Goal: Task Accomplishment & Management: Manage account settings

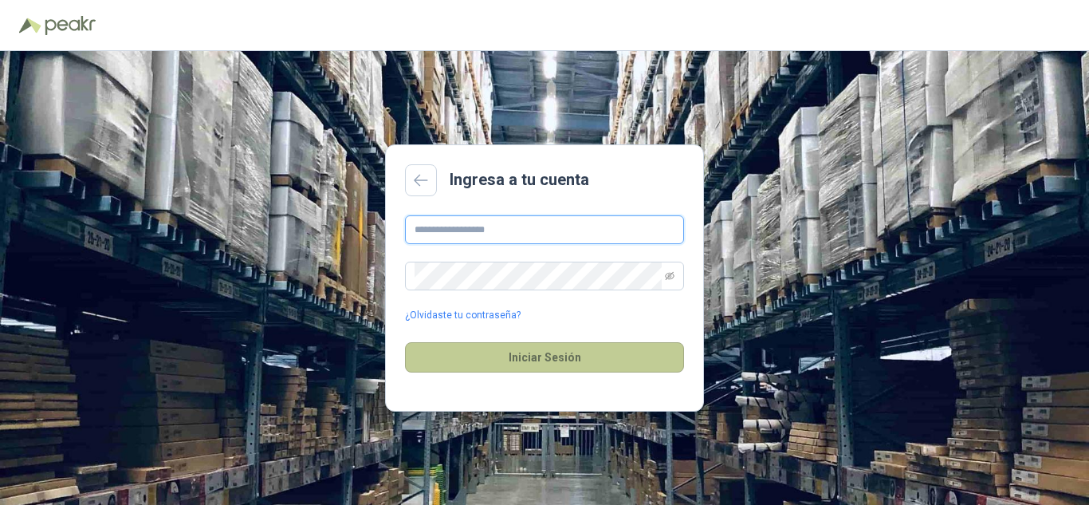
type input "**********"
click at [557, 357] on button "Iniciar Sesión" at bounding box center [544, 357] width 279 height 30
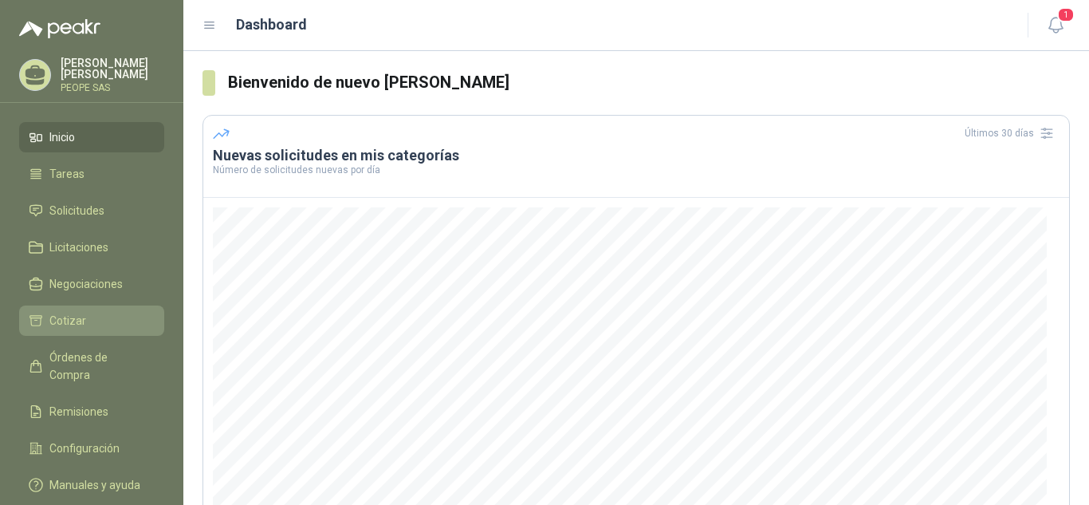
click at [89, 328] on li "Cotizar" at bounding box center [92, 321] width 126 height 18
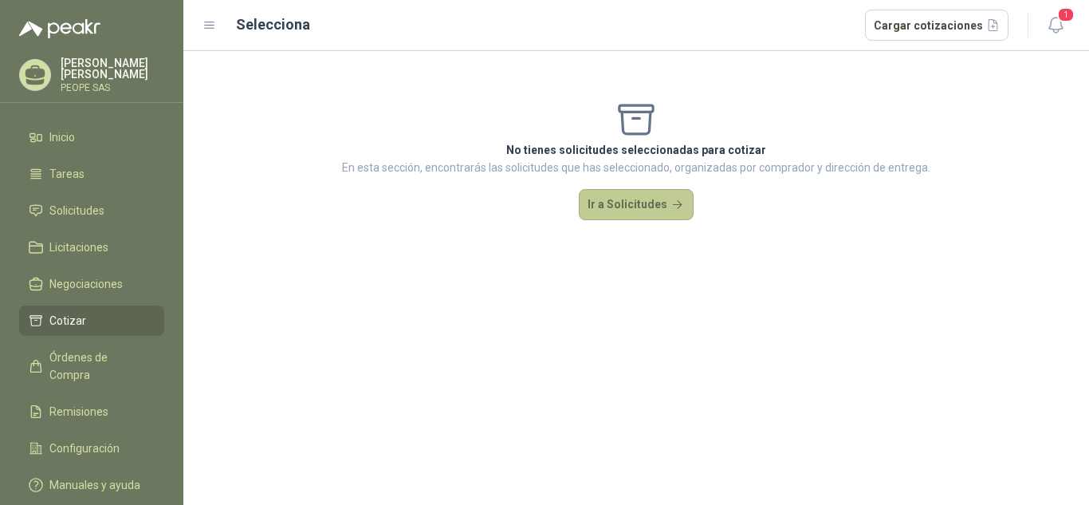
click at [676, 204] on button "Ir a Solicitudes" at bounding box center [636, 205] width 115 height 32
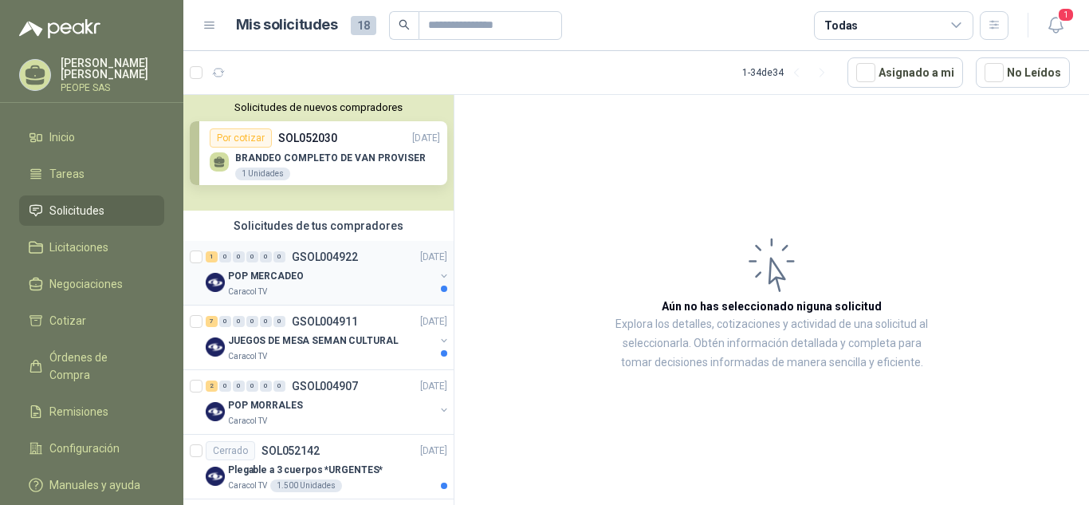
click at [327, 261] on p "GSOL004922" at bounding box center [325, 256] width 66 height 11
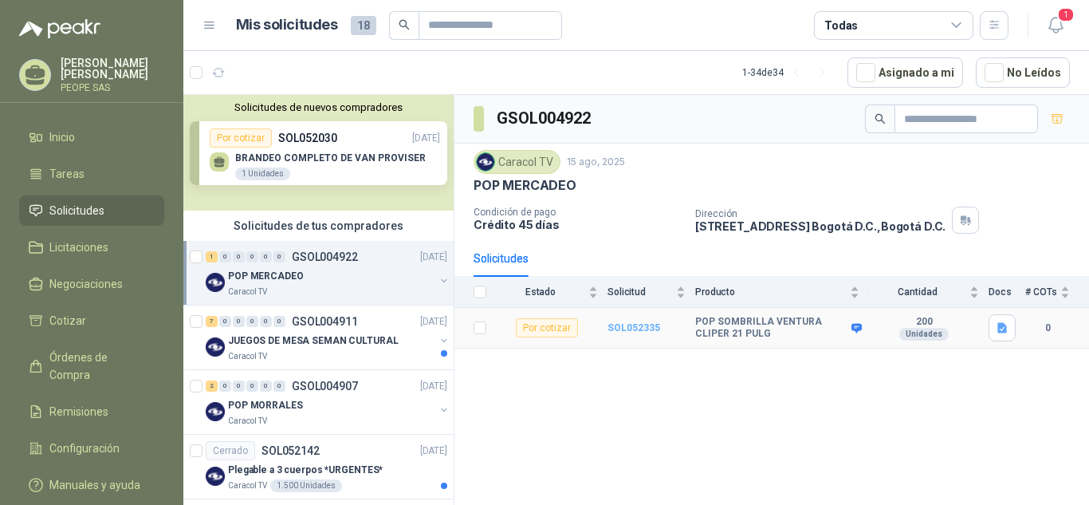
click at [635, 327] on b "SOL052335" at bounding box center [633, 327] width 53 height 11
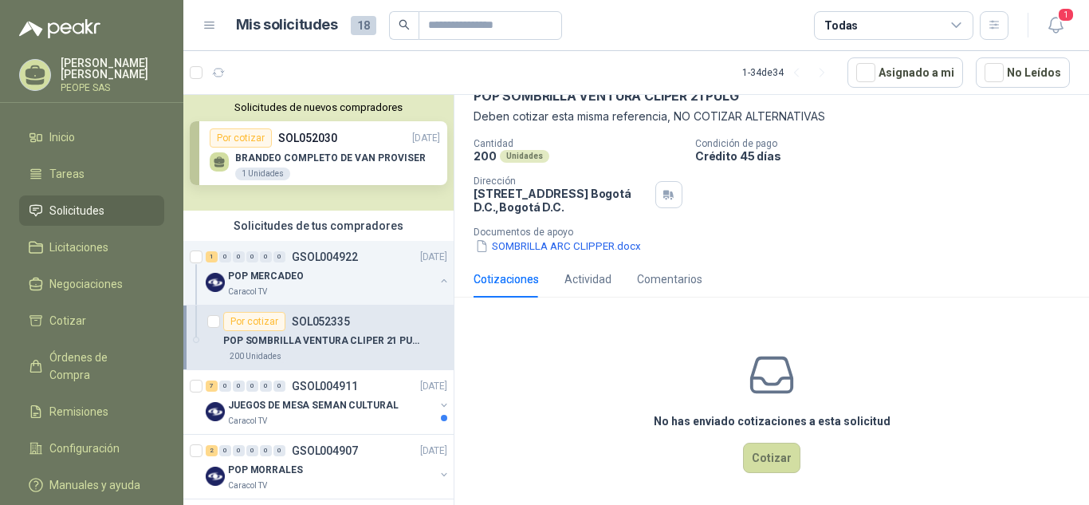
scroll to position [89, 0]
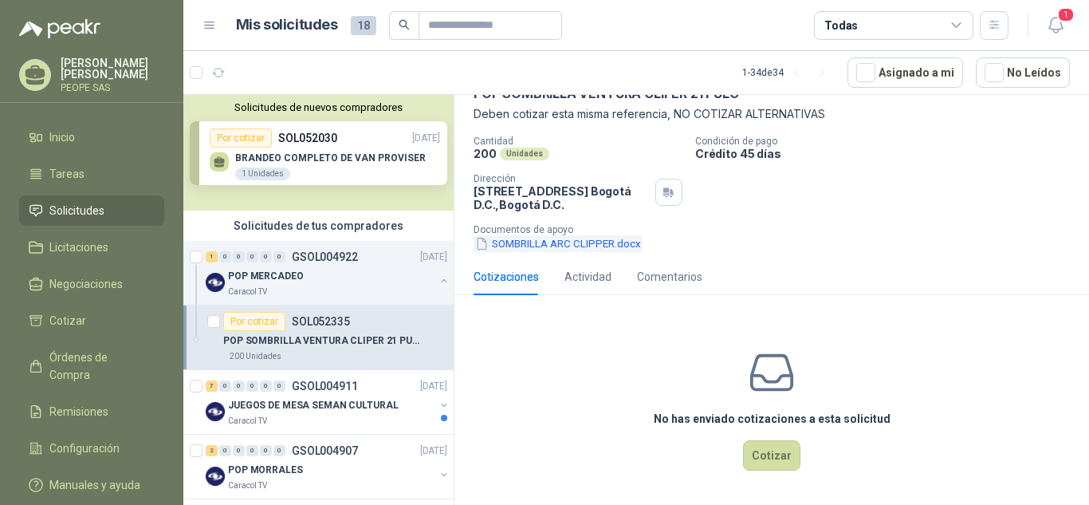
click at [583, 242] on button "SOMBRILLA ARC CLIPPER.docx" at bounding box center [557, 243] width 169 height 17
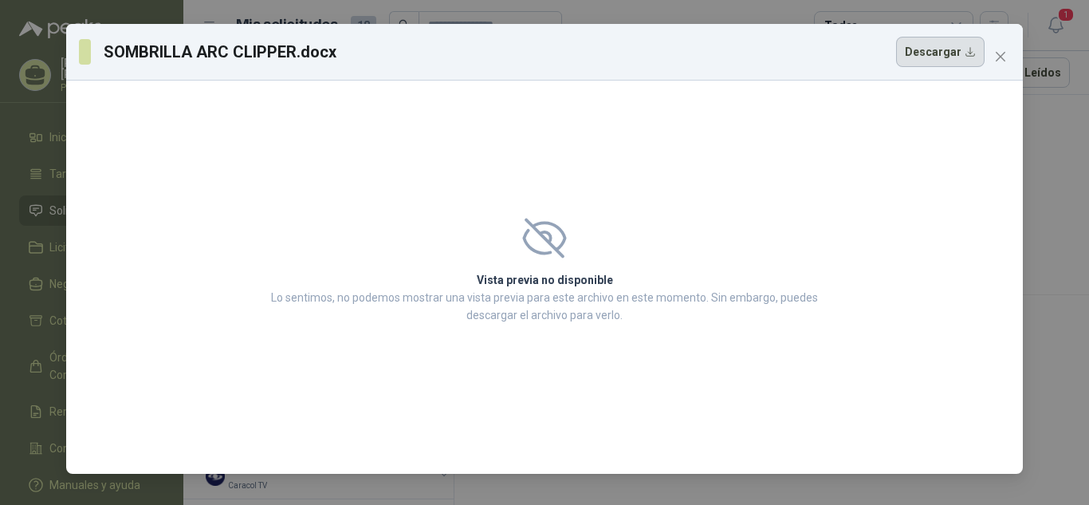
click at [975, 58] on button "Descargar" at bounding box center [940, 52] width 88 height 30
click at [1004, 54] on icon "close" at bounding box center [1001, 57] width 10 height 10
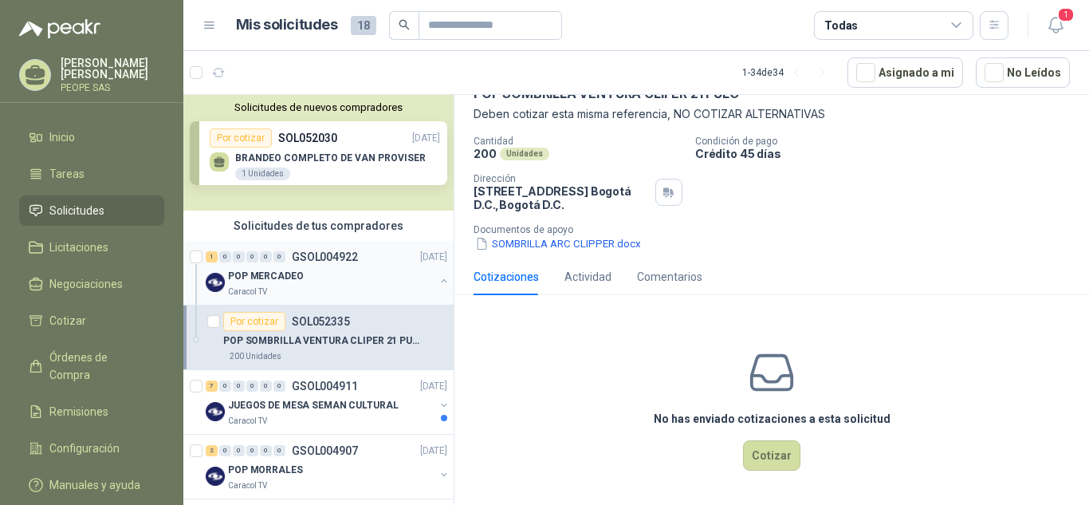
click at [332, 273] on div "POP MERCADEO" at bounding box center [331, 275] width 206 height 19
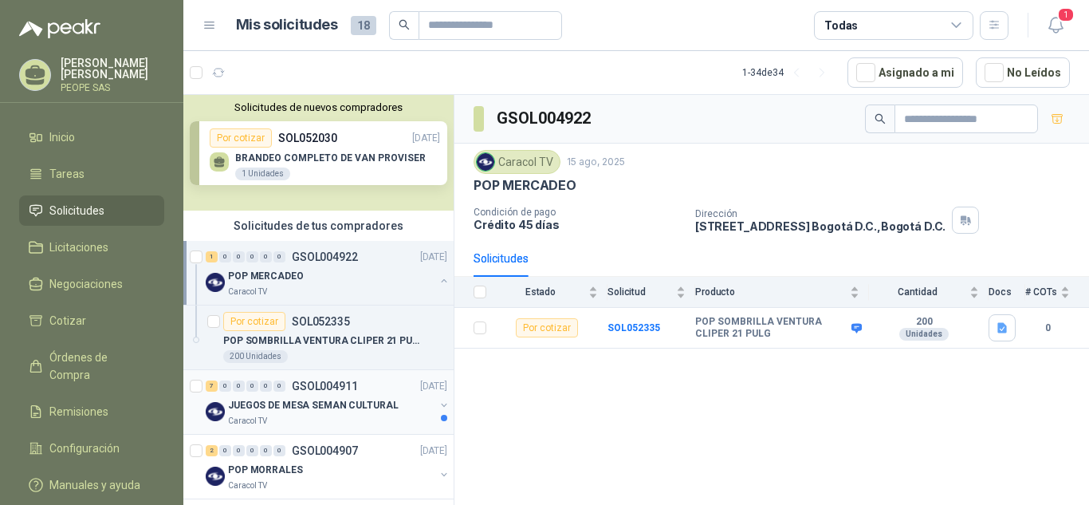
click at [324, 400] on p "JUEGOS DE MESA SEMAN CULTURAL" at bounding box center [313, 405] width 171 height 15
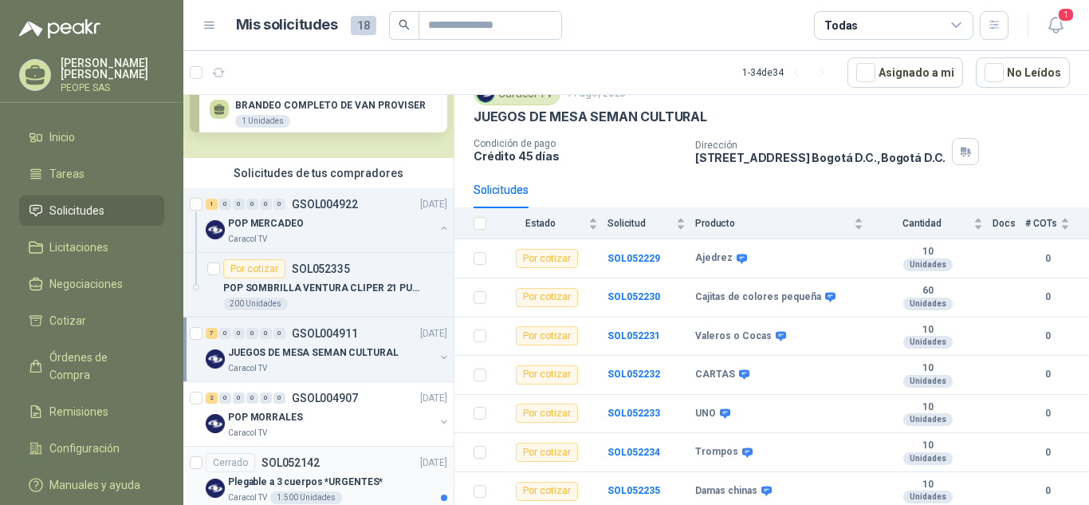
scroll to position [80, 0]
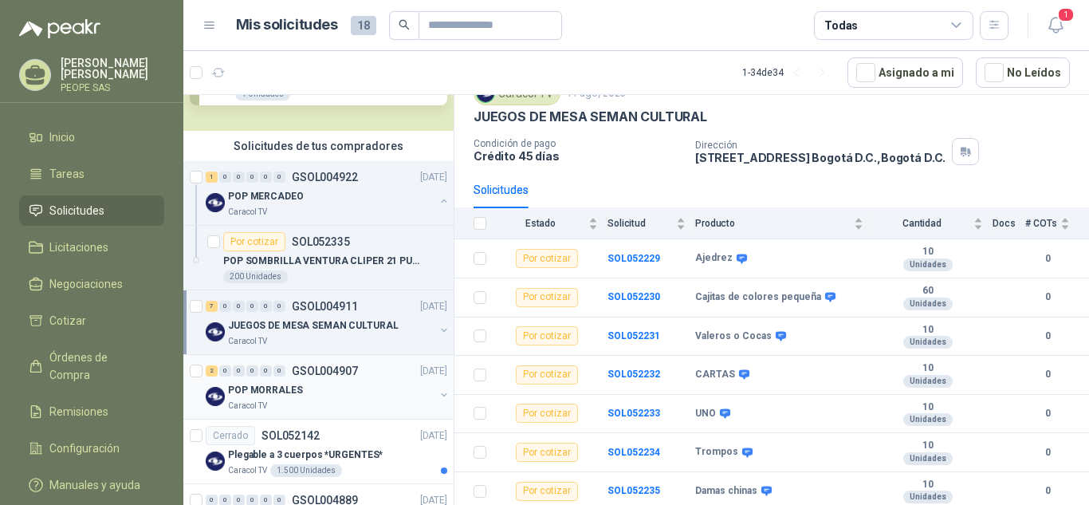
click at [359, 379] on div "2 0 0 0 0 0 GSOL004907 [DATE]" at bounding box center [328, 370] width 245 height 19
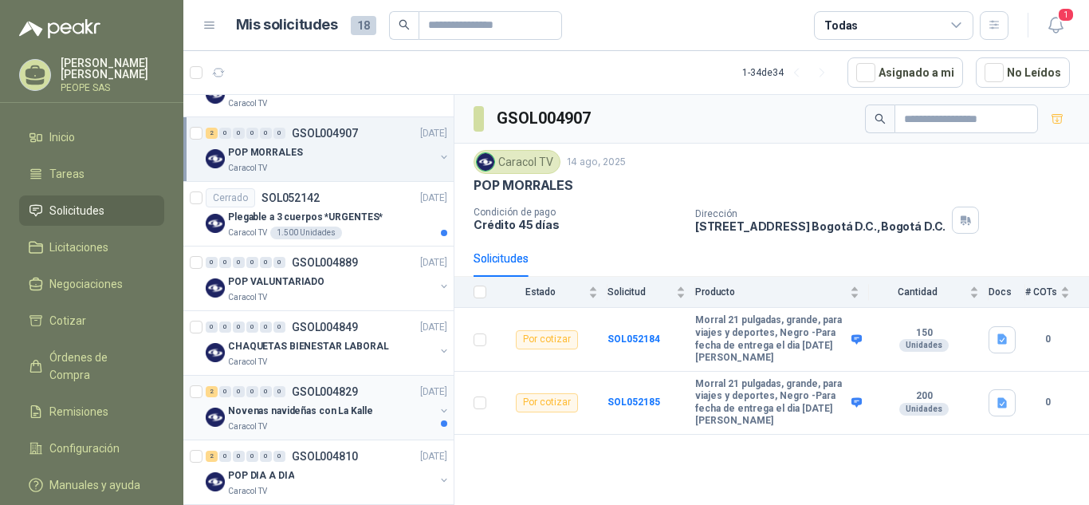
scroll to position [319, 0]
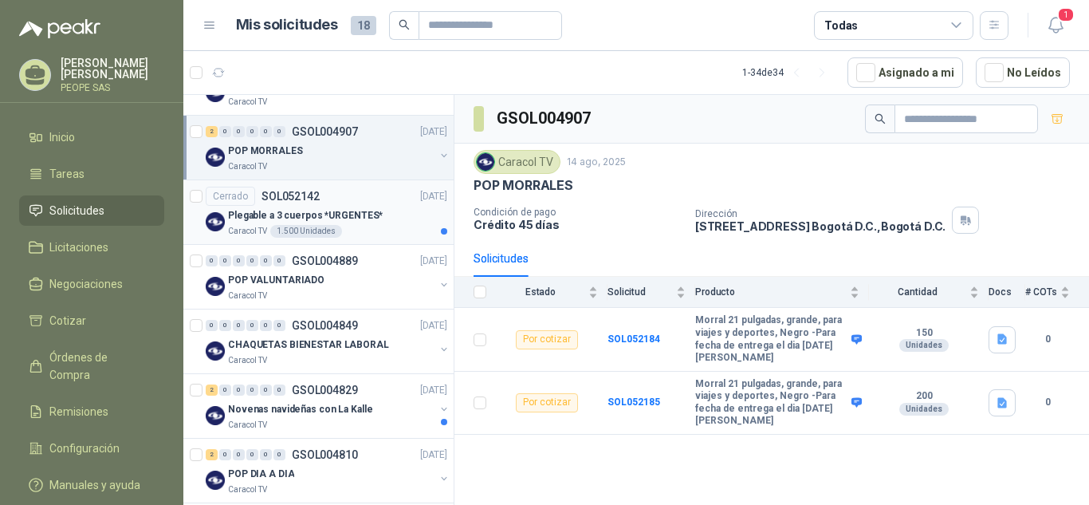
click at [339, 192] on div "Cerrado SOL052142 [DATE]" at bounding box center [327, 196] width 242 height 19
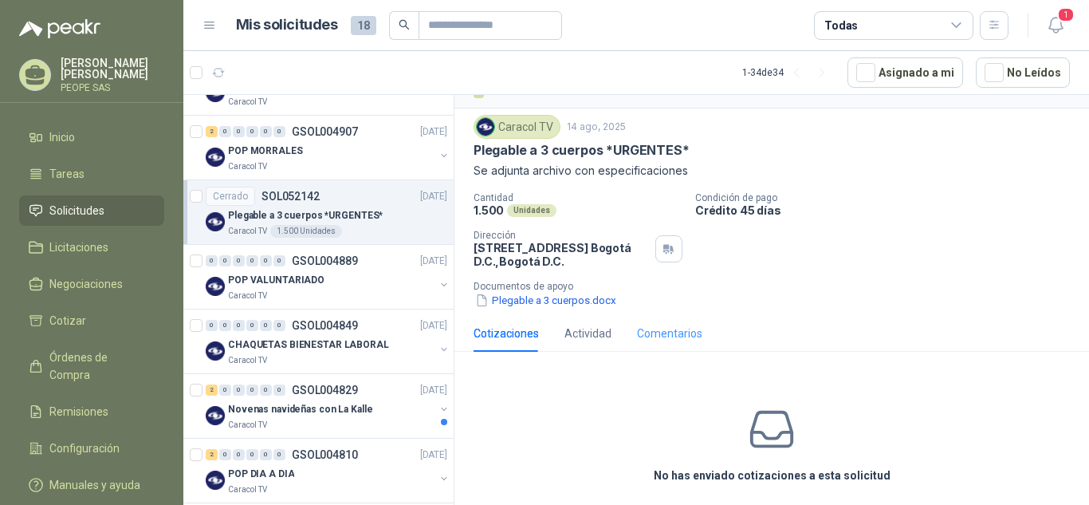
scroll to position [45, 0]
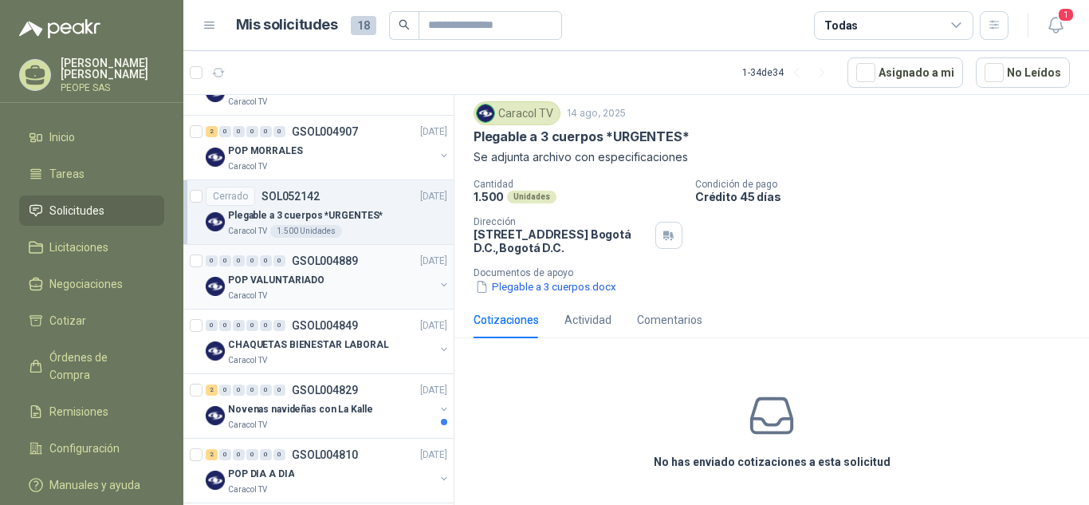
click at [372, 283] on div "POP VALUNTARIADO" at bounding box center [331, 279] width 206 height 19
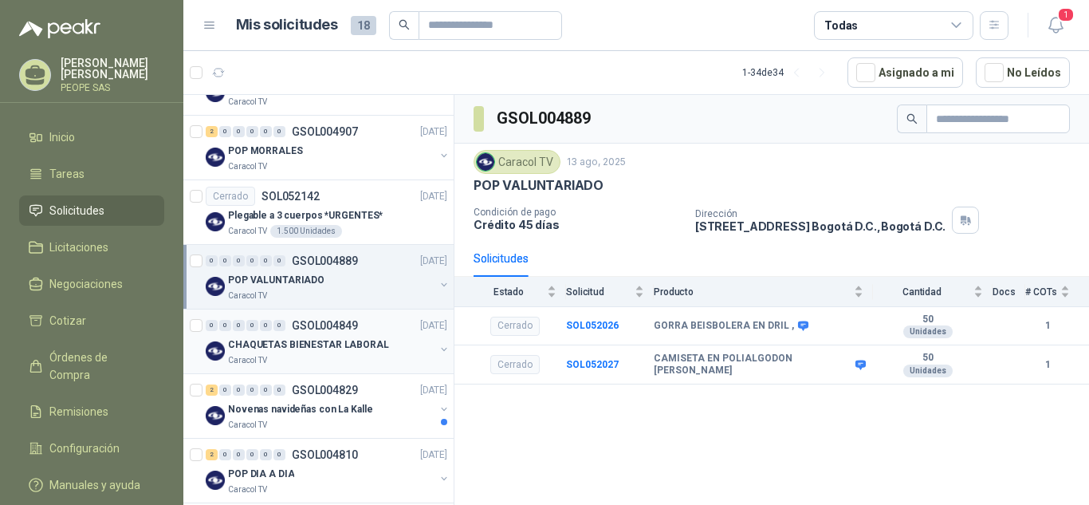
click at [332, 336] on div "CHAQUETAS BIENESTAR LABORAL" at bounding box center [331, 344] width 206 height 19
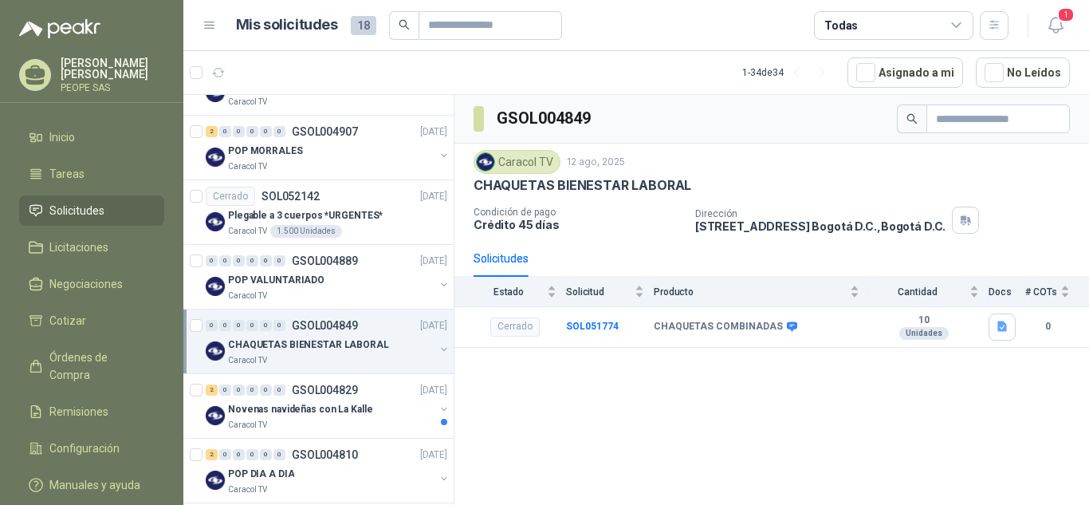
click at [662, 400] on div "GSOL004849 Caracol TV [DATE] CHAQUETAS BIENESTAR LABORAL Condición de pago Créd…" at bounding box center [771, 302] width 634 height 415
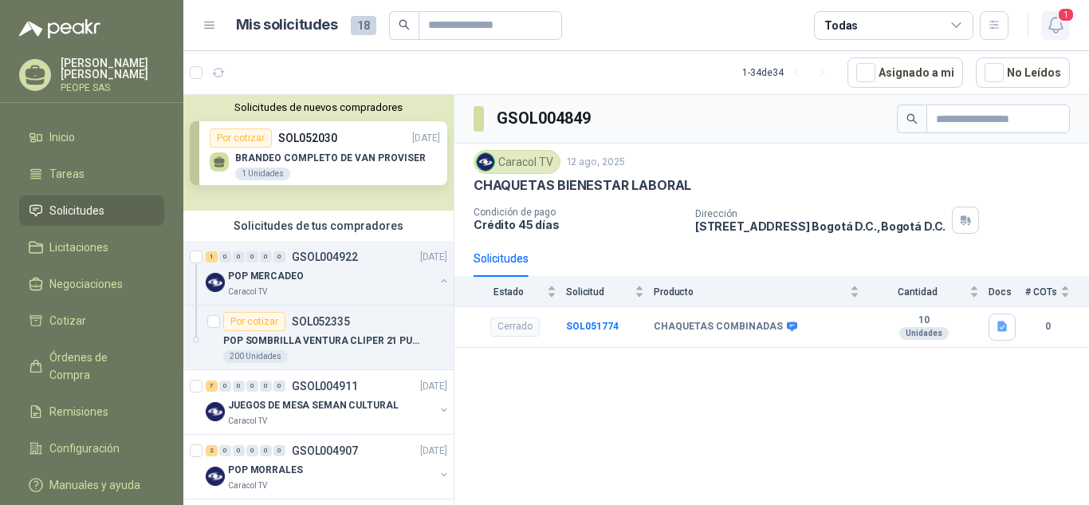
click at [1057, 21] on button "1" at bounding box center [1055, 25] width 29 height 29
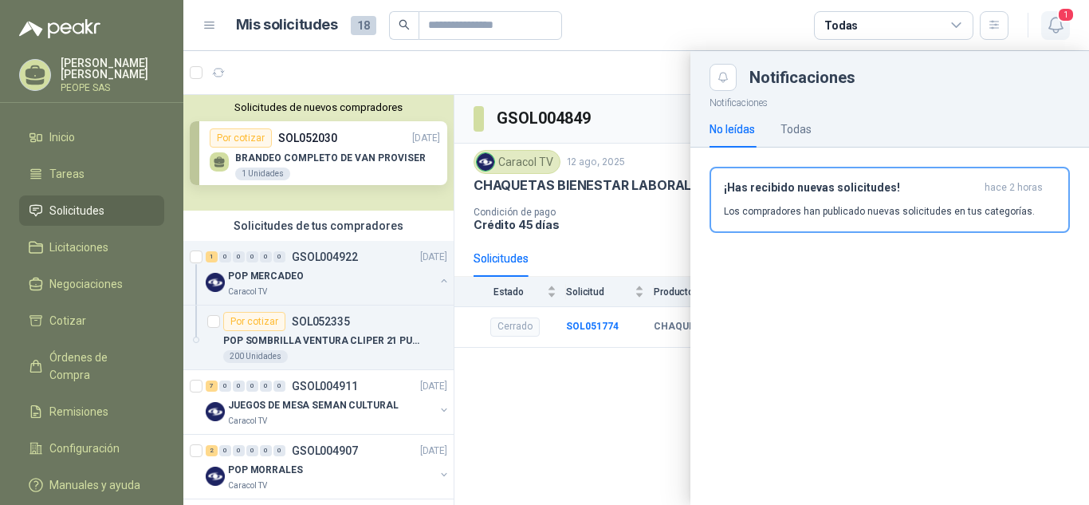
click at [1057, 26] on icon "button" at bounding box center [1056, 25] width 20 height 20
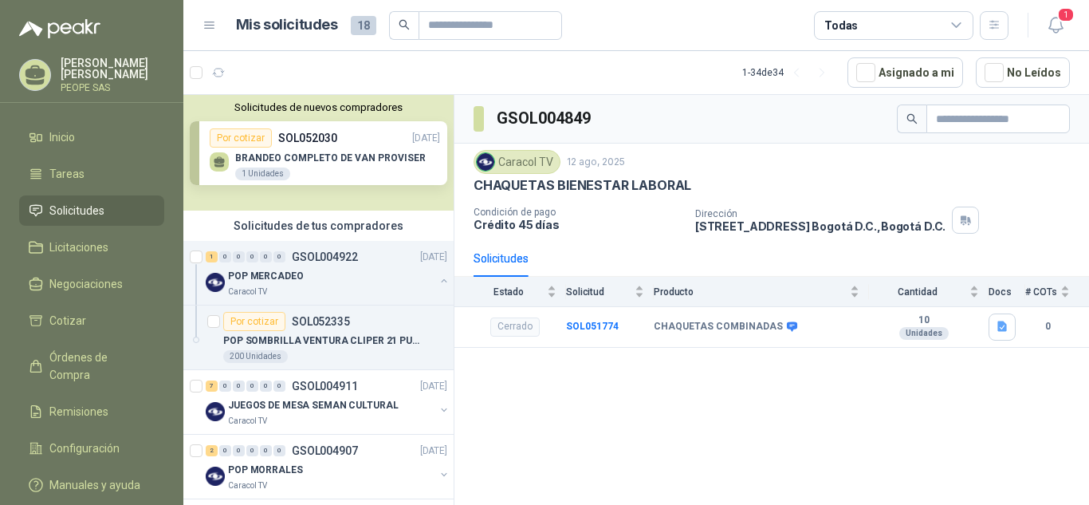
click at [741, 20] on article "Mis solicitudes 18 Todas" at bounding box center [622, 25] width 773 height 29
click at [1055, 25] on icon "button" at bounding box center [1056, 25] width 20 height 20
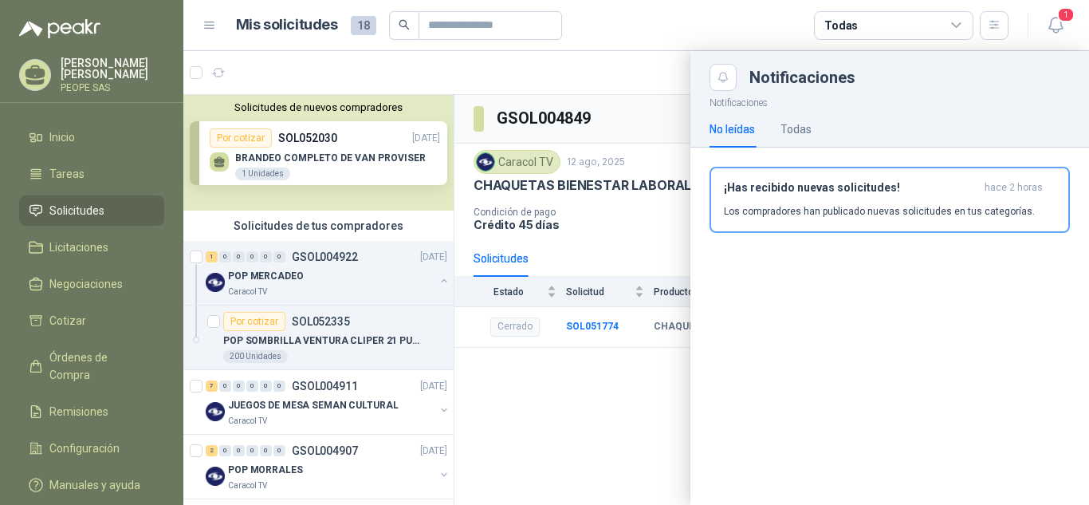
click at [709, 17] on article "Mis solicitudes 18 Todas" at bounding box center [622, 25] width 773 height 29
click at [210, 25] on icon at bounding box center [210, 25] width 10 height 6
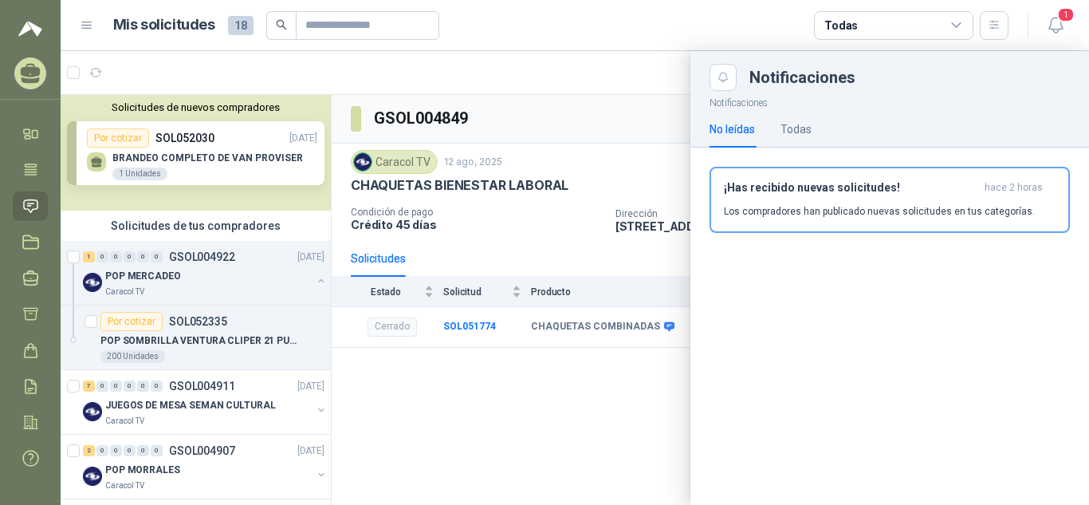
click at [84, 24] on icon at bounding box center [87, 25] width 14 height 14
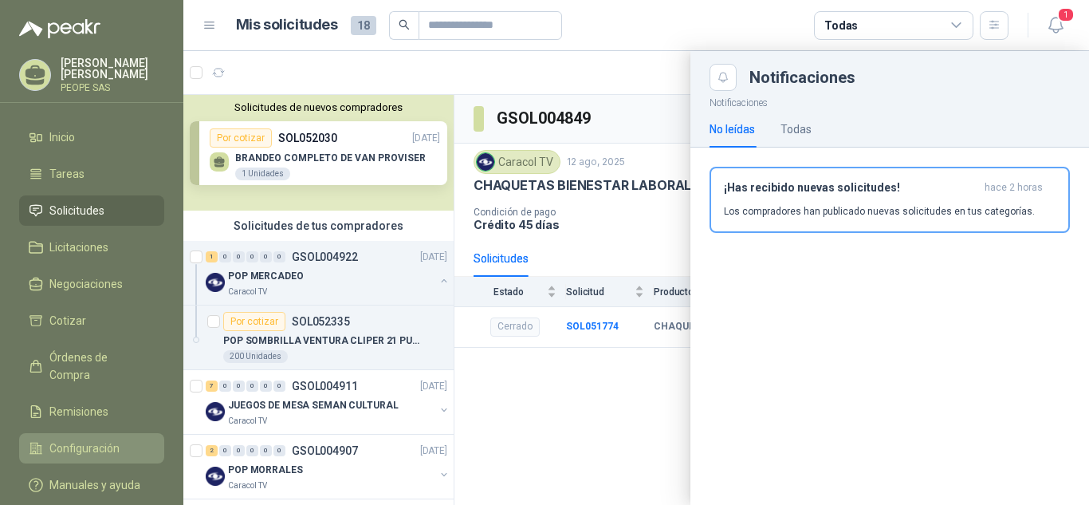
click at [88, 433] on link "Configuración" at bounding box center [91, 448] width 145 height 30
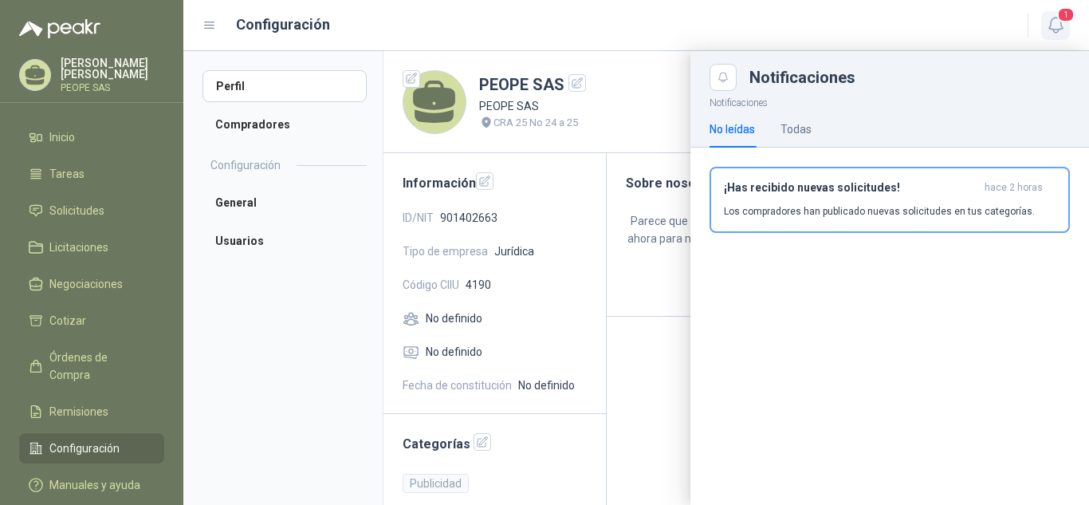
click at [1049, 15] on icon "button" at bounding box center [1056, 25] width 20 height 20
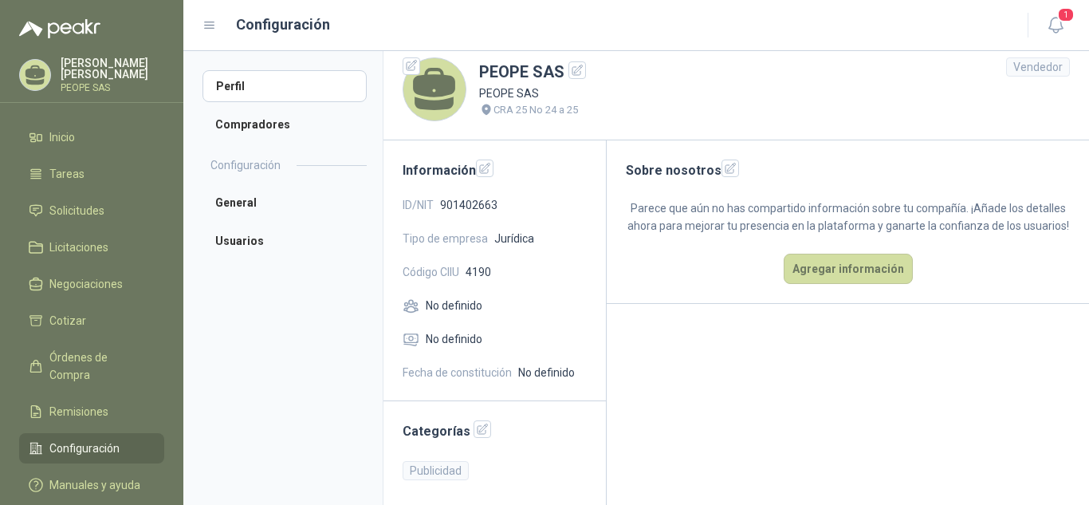
scroll to position [17, 0]
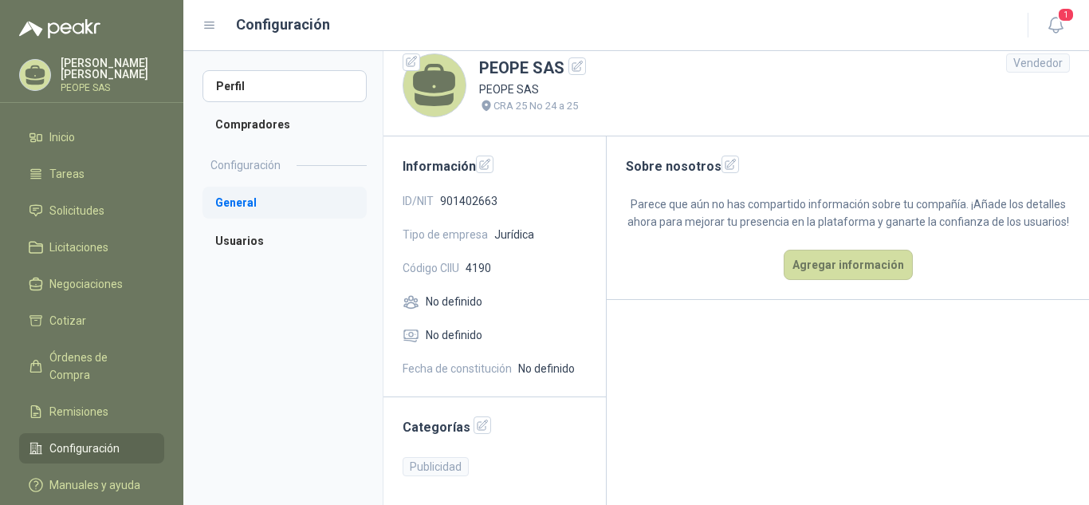
click at [255, 198] on li "General" at bounding box center [284, 203] width 164 height 32
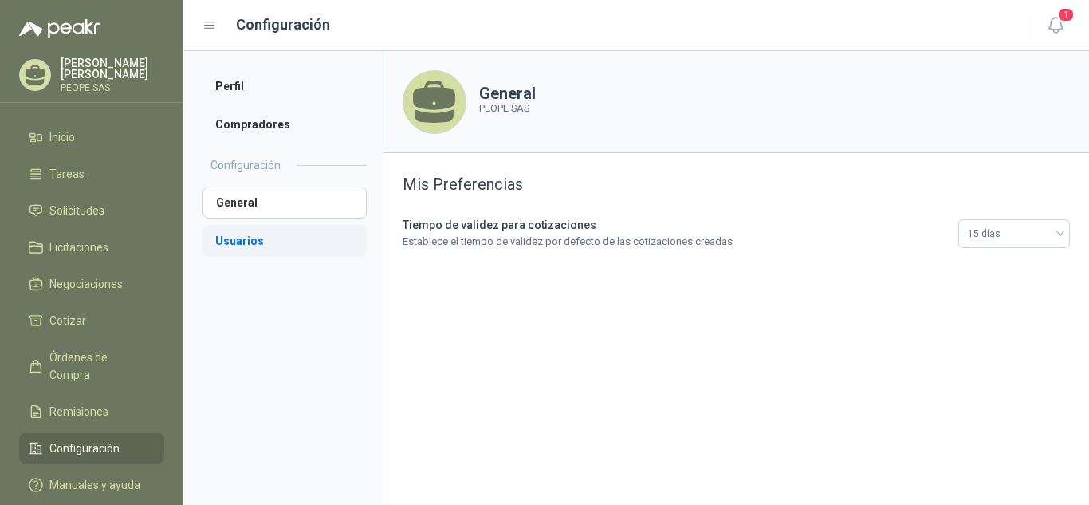
click at [243, 253] on li "Usuarios" at bounding box center [284, 241] width 164 height 32
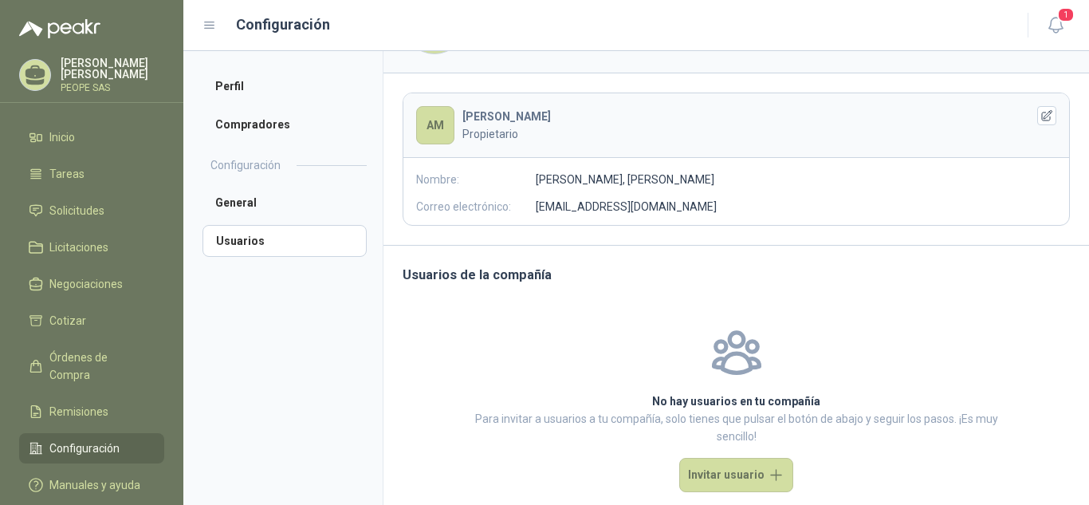
scroll to position [105, 0]
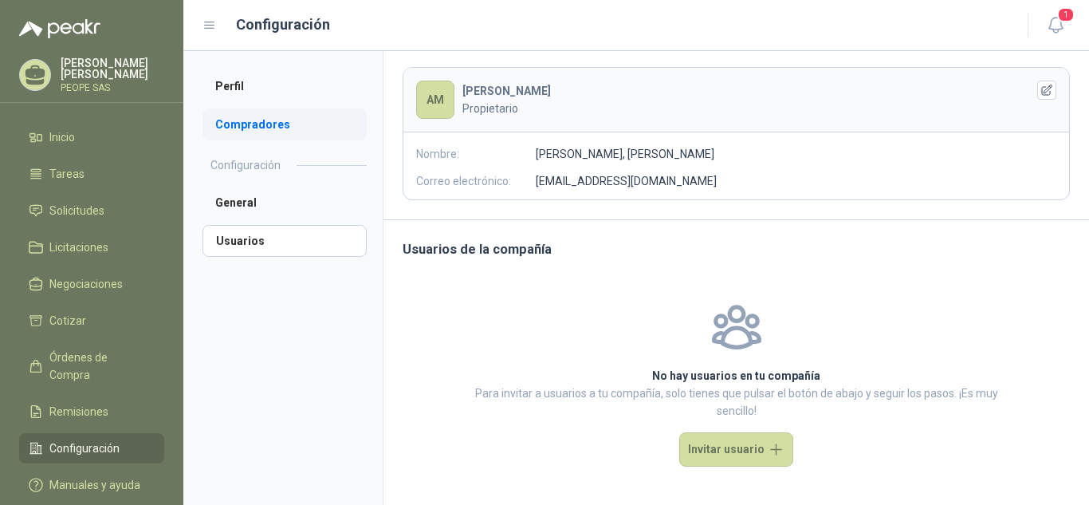
click at [277, 116] on li "Compradores" at bounding box center [284, 124] width 164 height 32
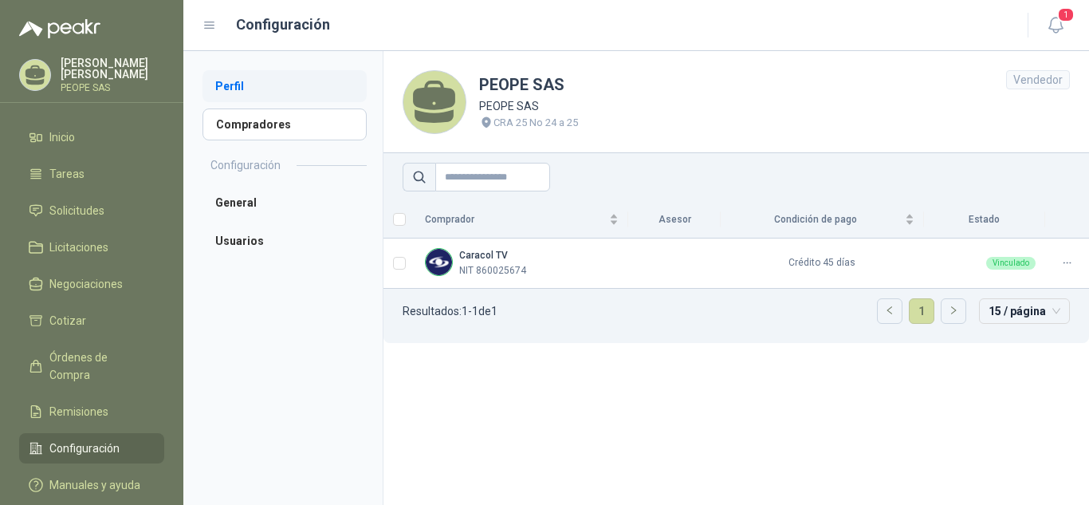
click at [253, 89] on li "Perfil" at bounding box center [284, 86] width 164 height 32
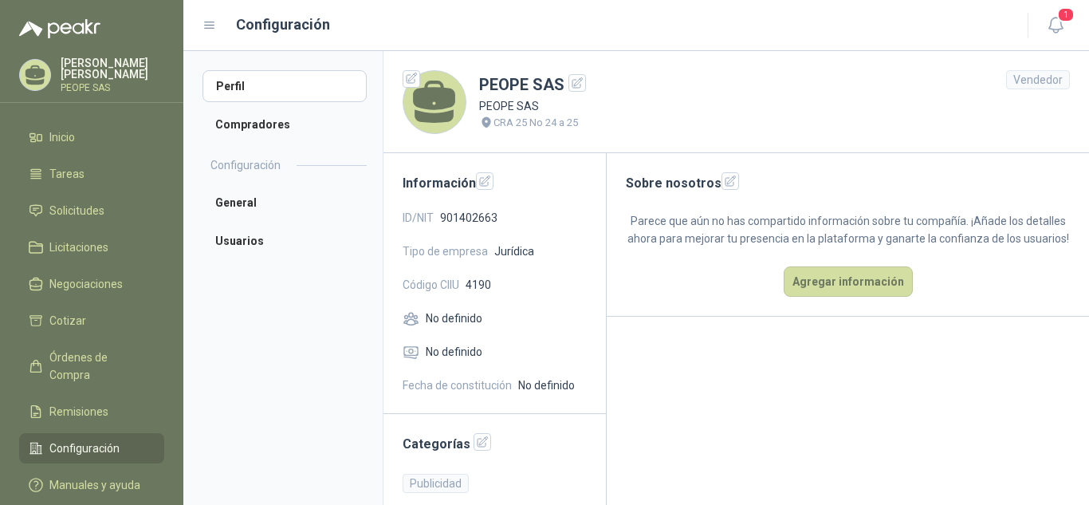
click at [40, 72] on icon at bounding box center [36, 72] width 20 height 14
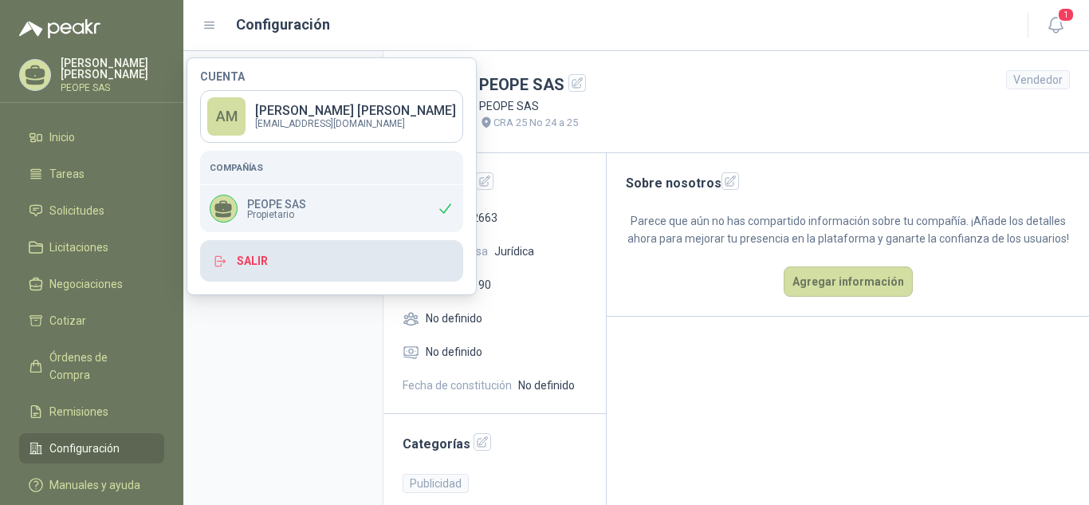
click at [253, 258] on button "Salir" at bounding box center [331, 260] width 263 height 41
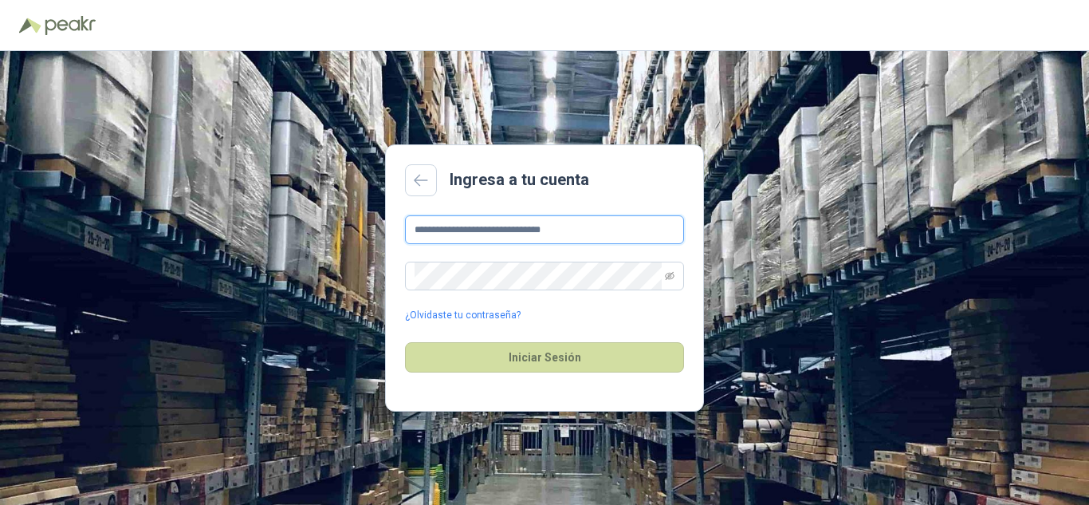
click at [548, 227] on input "**********" at bounding box center [544, 229] width 279 height 29
click at [547, 228] on input "**********" at bounding box center [544, 229] width 279 height 29
click at [675, 281] on span at bounding box center [544, 275] width 279 height 29
click at [671, 272] on icon "eye-invisible" at bounding box center [670, 276] width 10 height 10
